Goal: Task Accomplishment & Management: Manage account settings

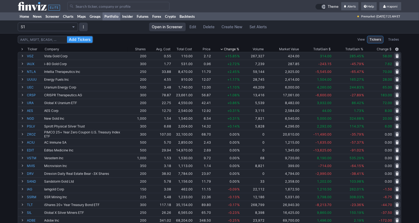
scroll to position [1, 0]
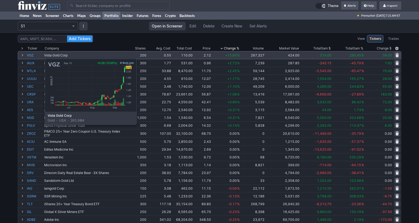
click at [31, 56] on link "VGZ" at bounding box center [35, 55] width 16 height 8
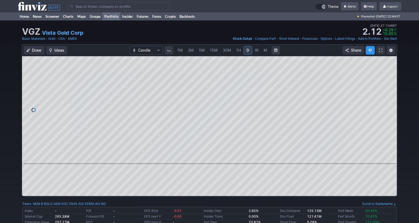
click at [118, 19] on link "Portfolio" at bounding box center [112, 16] width 18 height 8
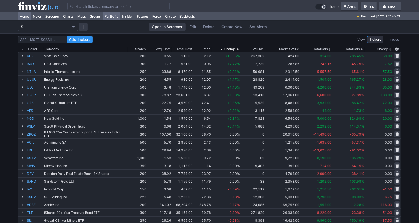
click at [29, 18] on link "Home" at bounding box center [24, 16] width 13 height 8
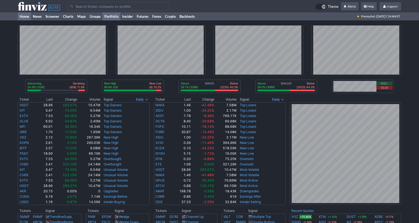
click at [117, 19] on link "Portfolio" at bounding box center [112, 16] width 18 height 8
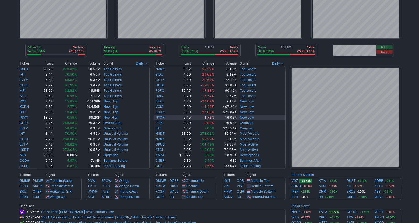
scroll to position [41, 0]
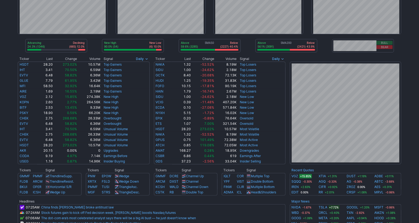
click at [414, 177] on div "Advancing 24.3% (1346) Declining (665) 12.0% New High 90.0% (54) New Low (6) 10…" at bounding box center [209, 164] width 419 height 368
click at [408, 153] on div "Advancing 24.3% (1346) Declining (665) 12.0% New High 90.0% (54) New Low (6) 10…" at bounding box center [209, 164] width 419 height 368
click at [408, 141] on div "Advancing 24.3% (1346) Declining (665) 12.0% New High 90.0% (54) New Low (6) 10…" at bounding box center [209, 164] width 419 height 368
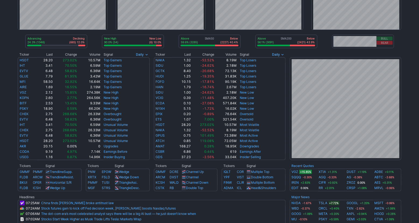
scroll to position [0, 0]
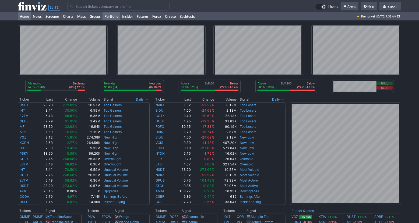
click at [119, 17] on link "Portfolio" at bounding box center [112, 16] width 18 height 8
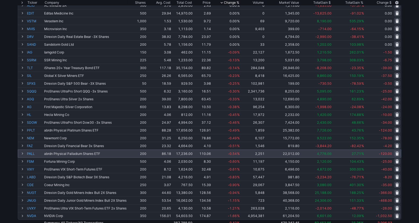
scroll to position [149, 0]
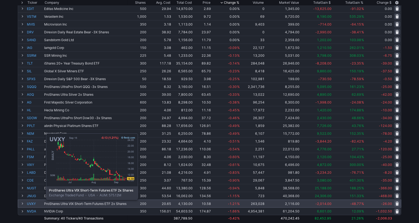
click at [33, 203] on link "UVXY" at bounding box center [35, 204] width 16 height 8
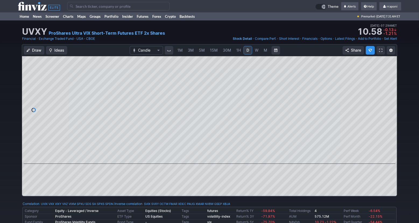
click at [238, 51] on span "1H" at bounding box center [238, 50] width 5 height 5
click at [229, 51] on span "30M" at bounding box center [227, 50] width 8 height 5
click at [118, 18] on link "Portfolio" at bounding box center [112, 16] width 18 height 8
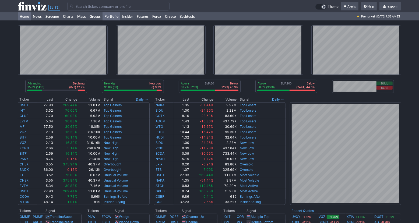
click at [118, 19] on link "Portfolio" at bounding box center [112, 16] width 18 height 8
click at [115, 20] on link "Portfolio" at bounding box center [112, 16] width 18 height 8
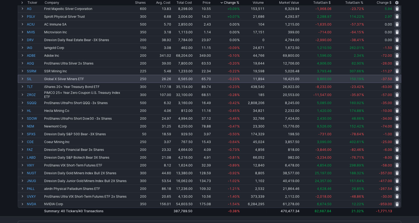
scroll to position [144, 0]
